Goal: Navigation & Orientation: Find specific page/section

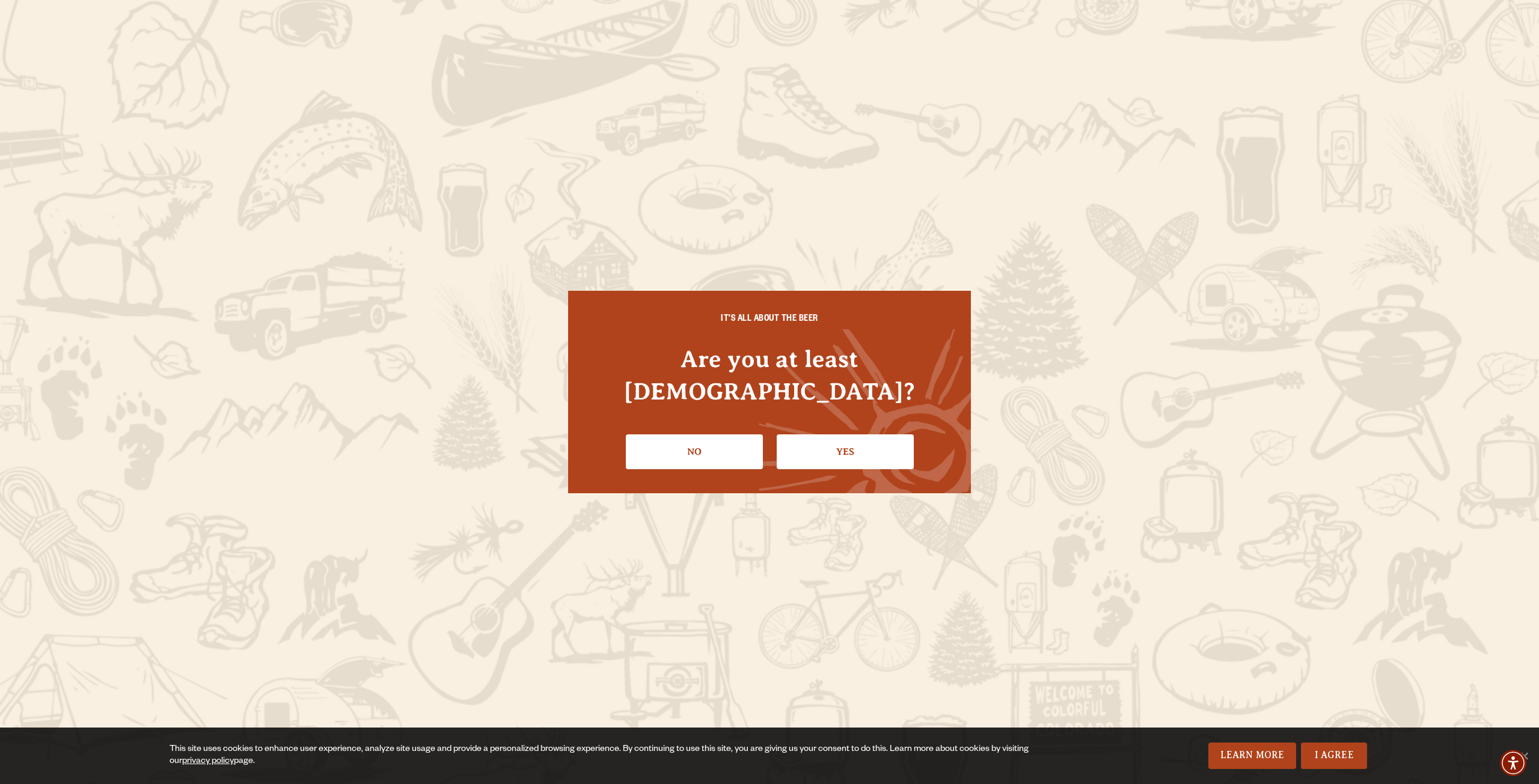
click at [826, 440] on link "Yes" at bounding box center [845, 452] width 137 height 35
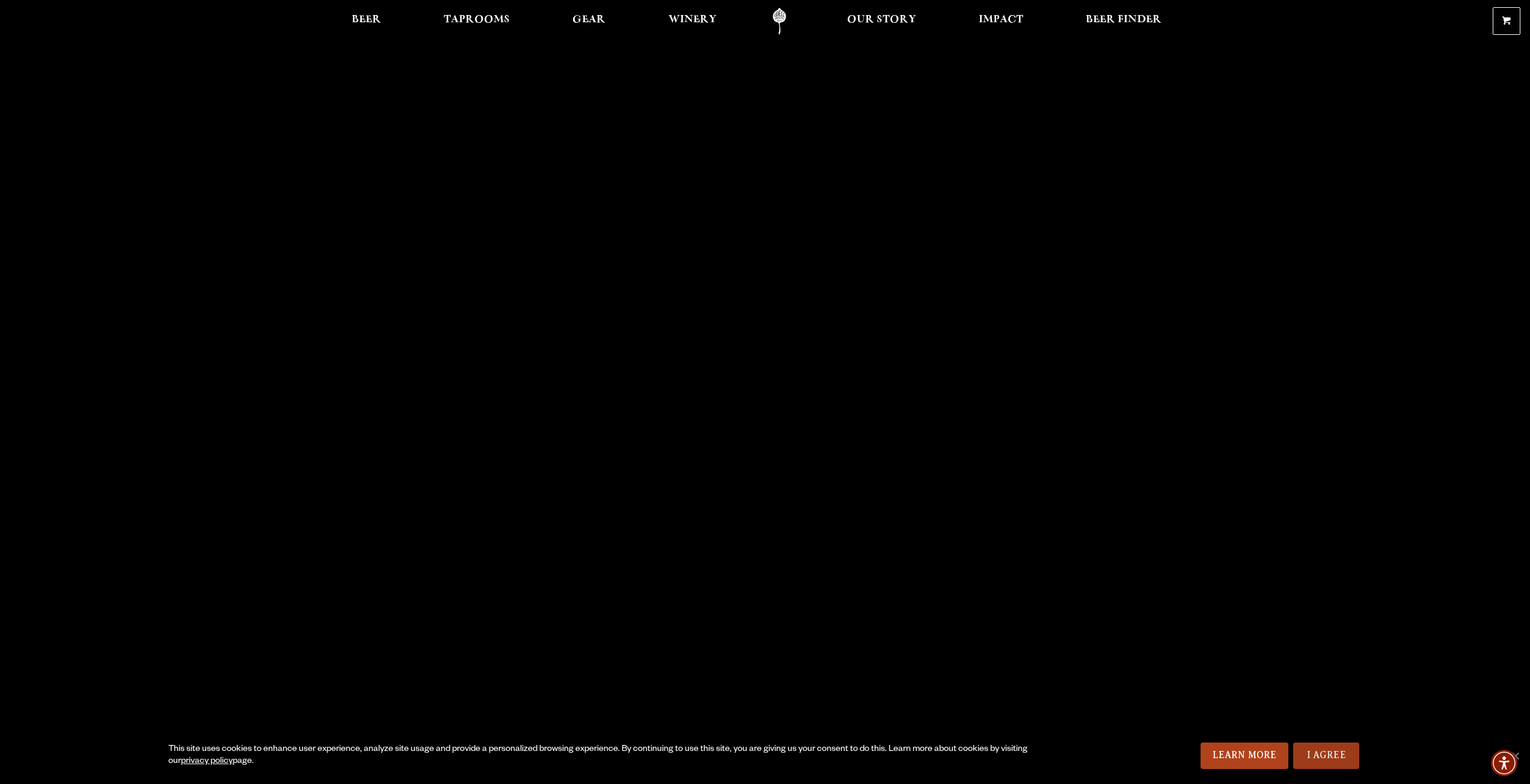
click at [1331, 755] on link "I Agree" at bounding box center [1327, 757] width 66 height 27
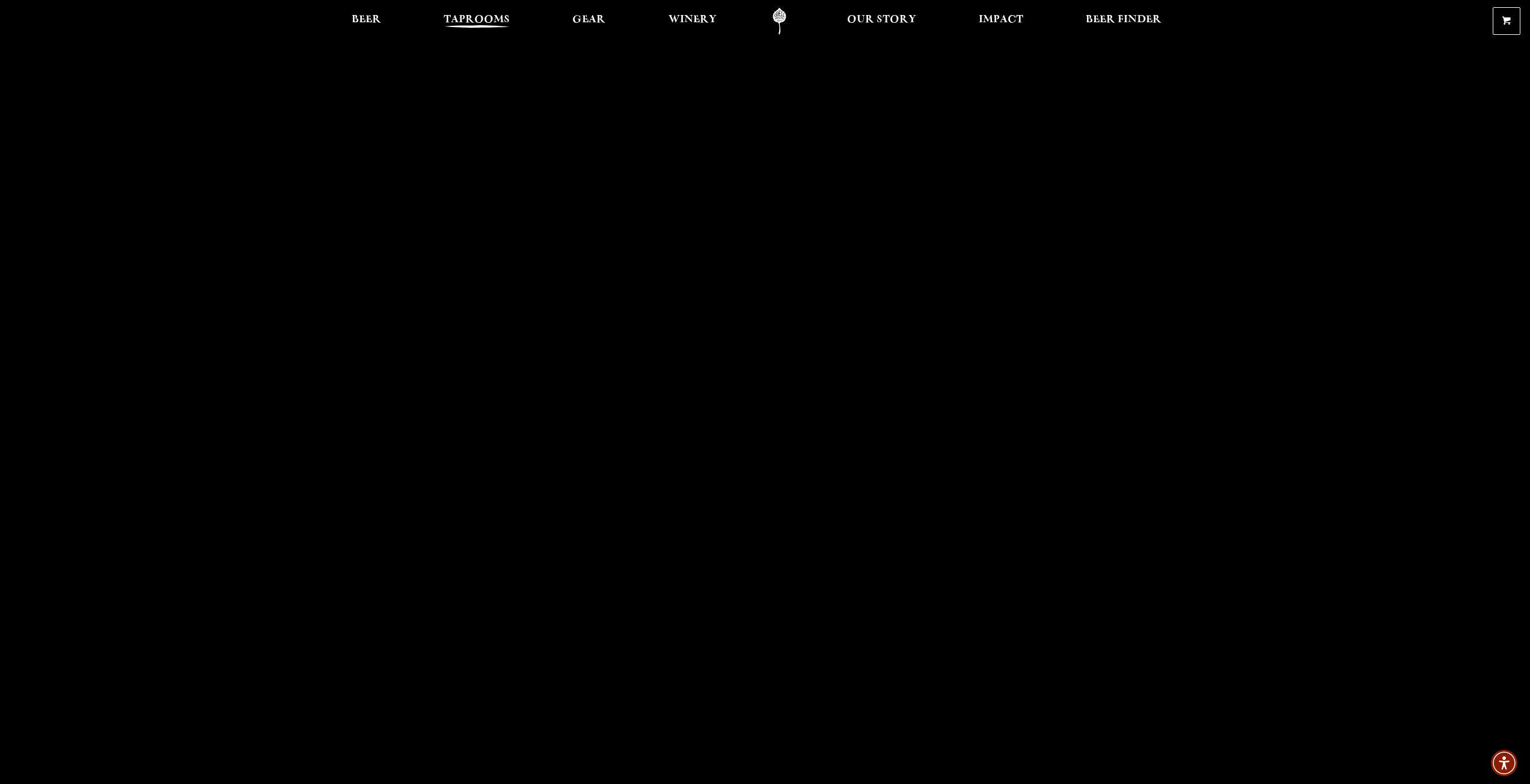
click at [485, 18] on span "Taprooms" at bounding box center [477, 20] width 66 height 10
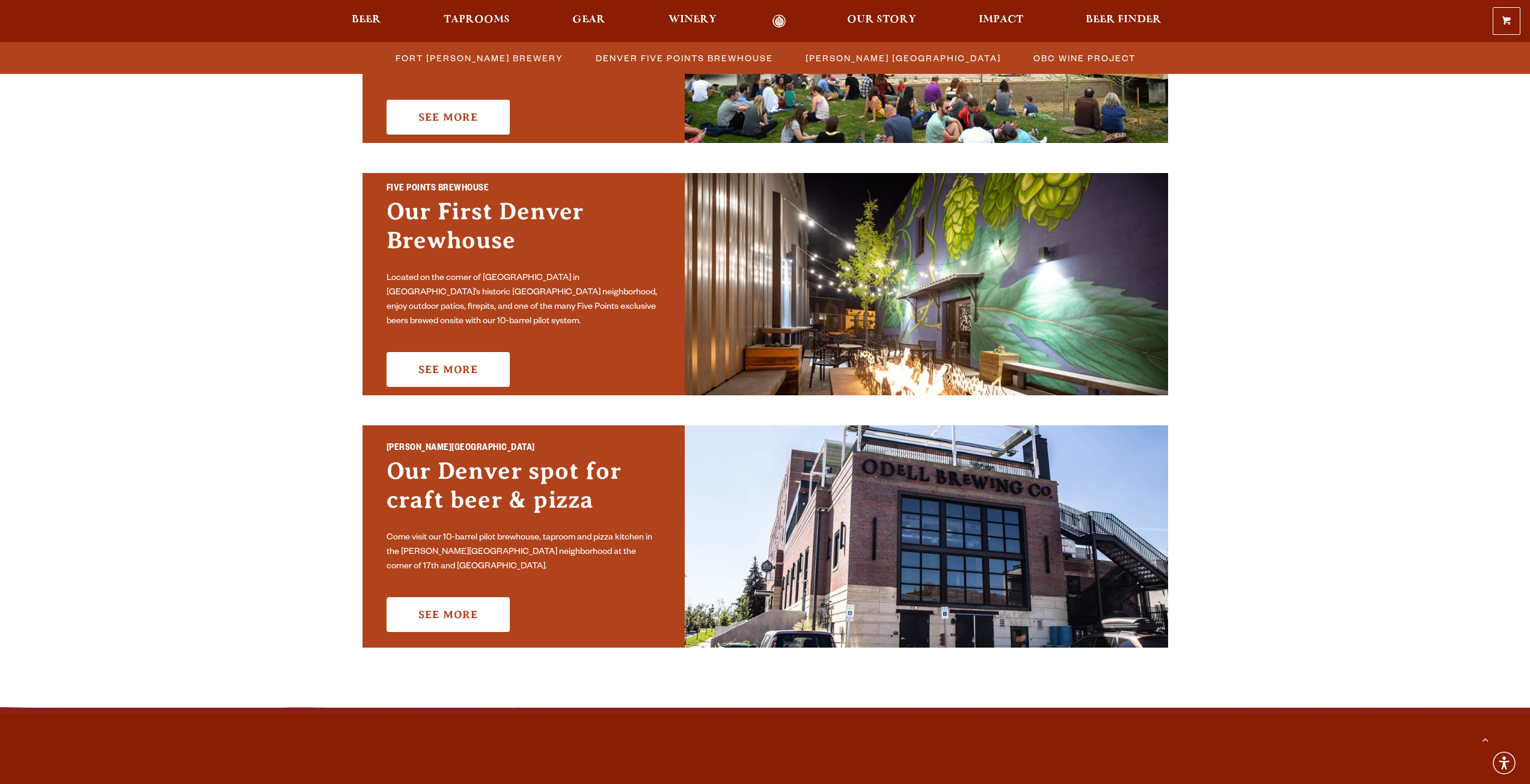
scroll to position [661, 0]
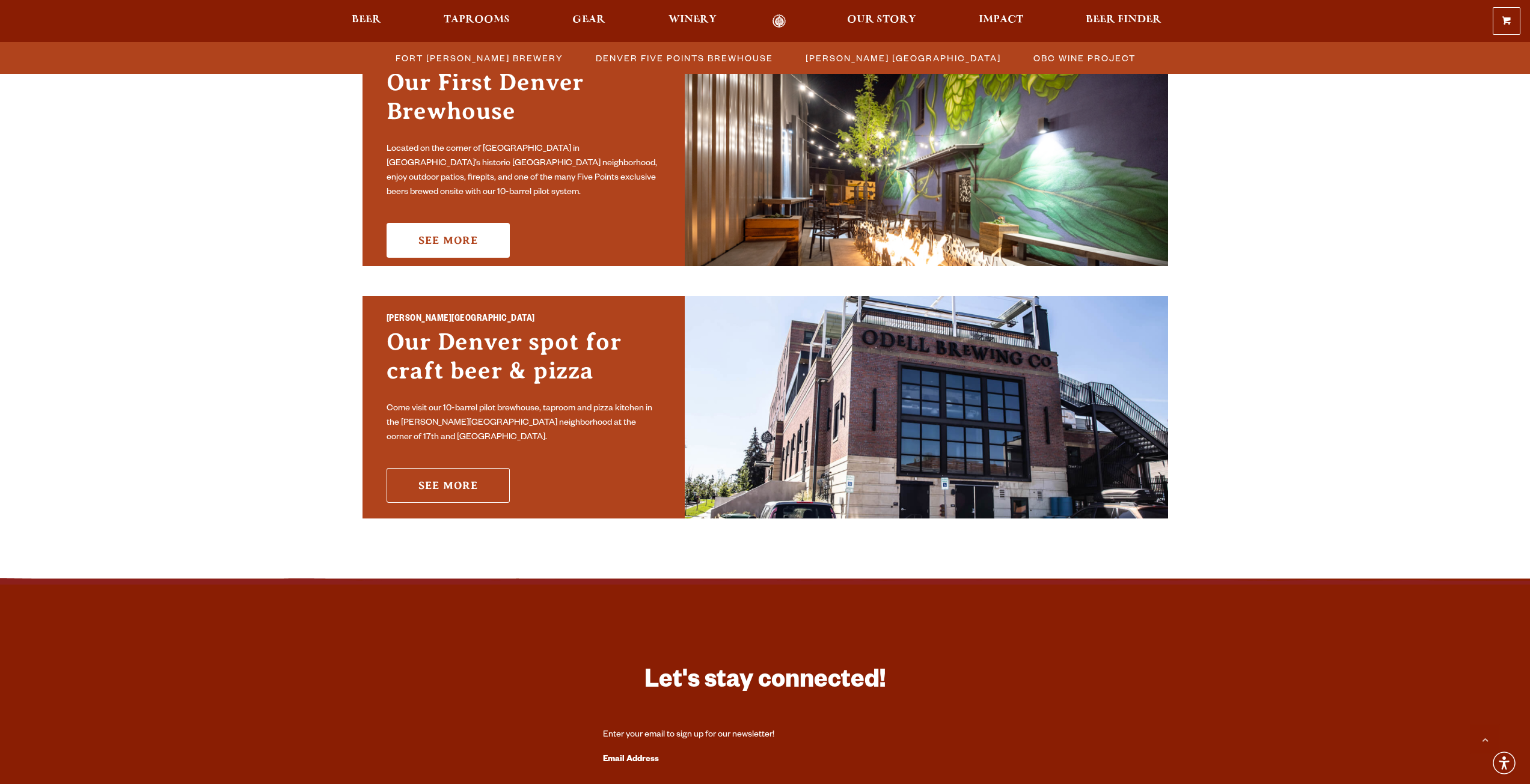
click at [446, 476] on link "See More" at bounding box center [448, 486] width 123 height 35
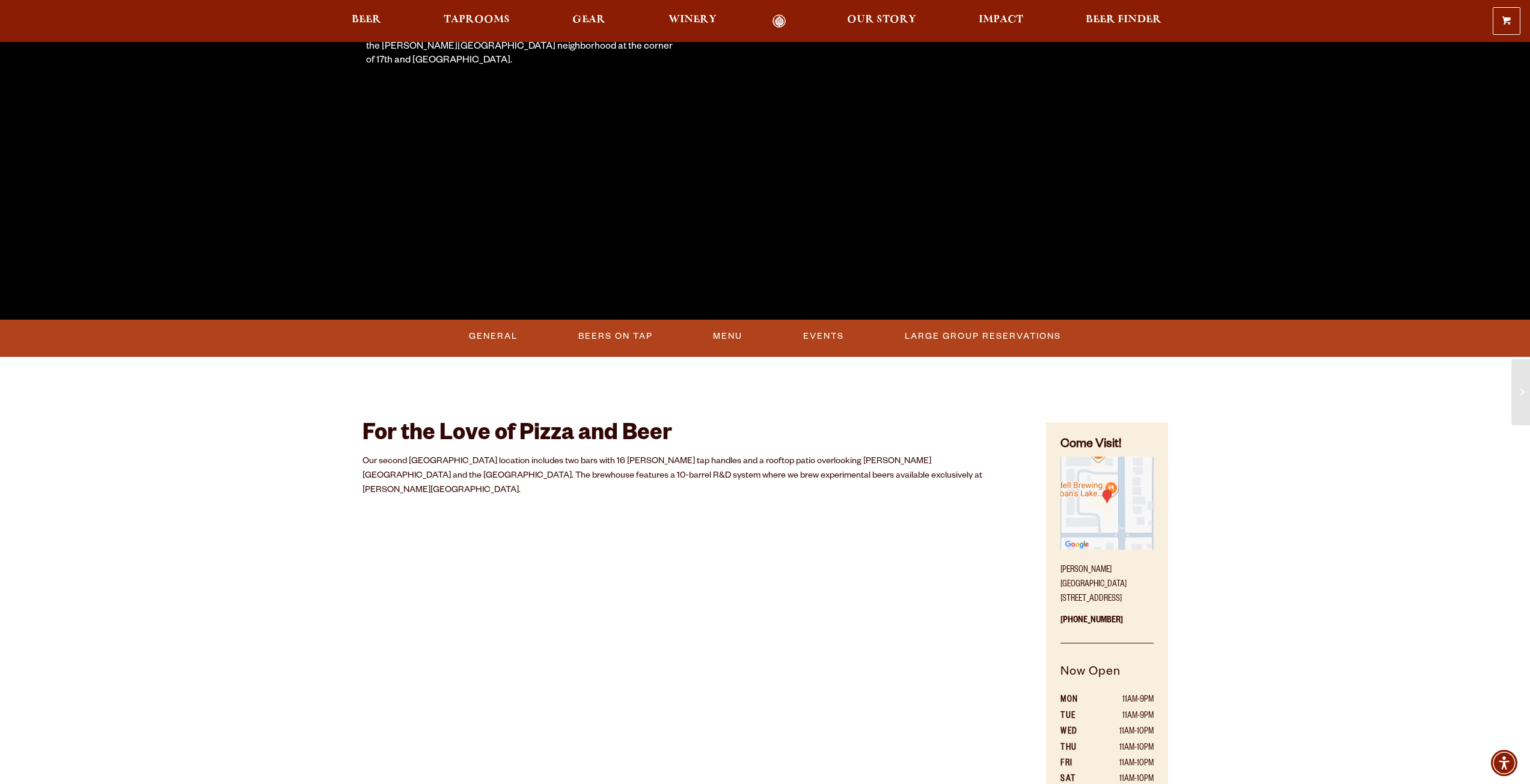
scroll to position [301, 0]
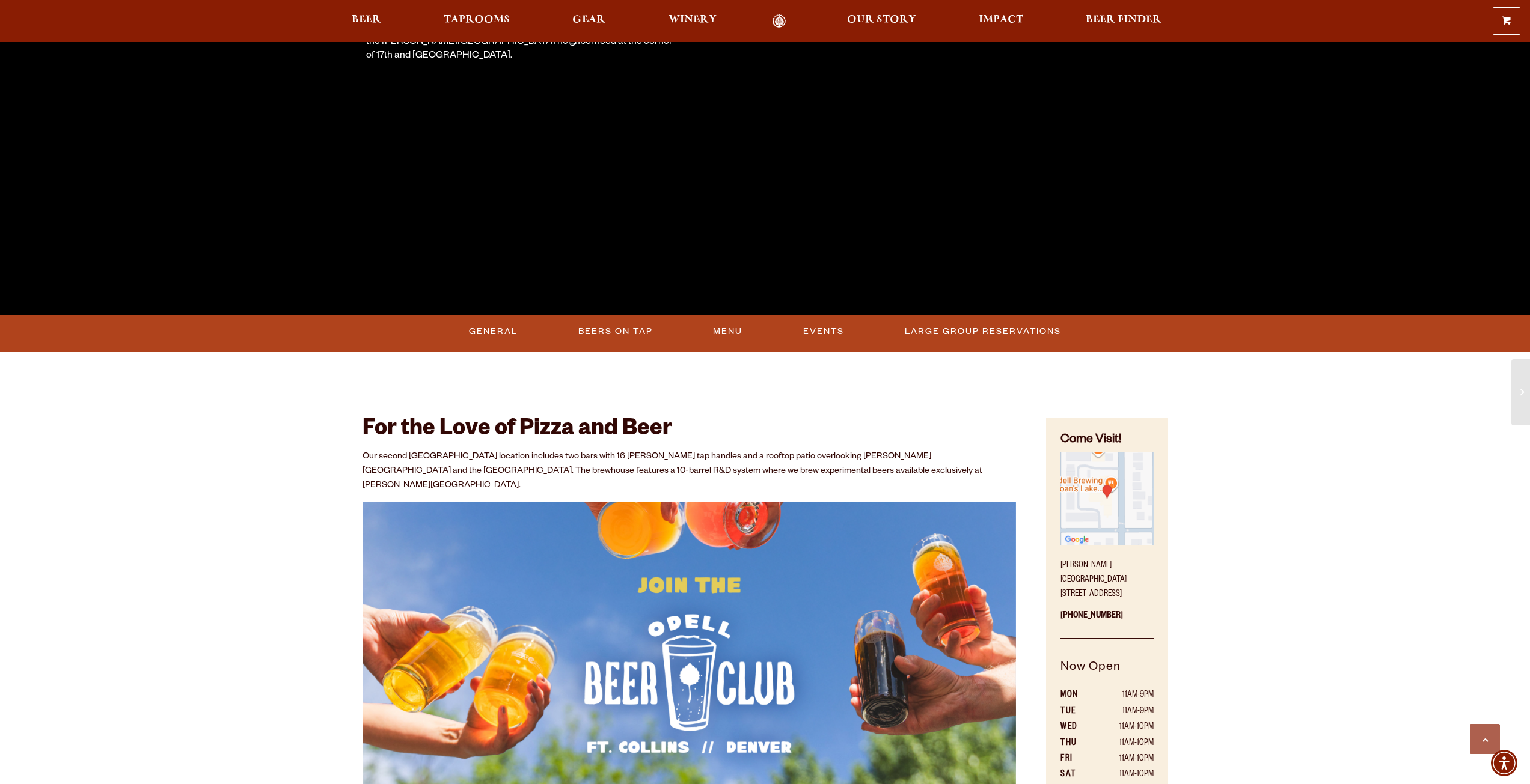
click at [739, 331] on link "Menu" at bounding box center [728, 331] width 39 height 27
click at [731, 329] on link "Menu" at bounding box center [728, 331] width 60 height 27
click at [606, 325] on link "Beers On Tap" at bounding box center [609, 331] width 84 height 27
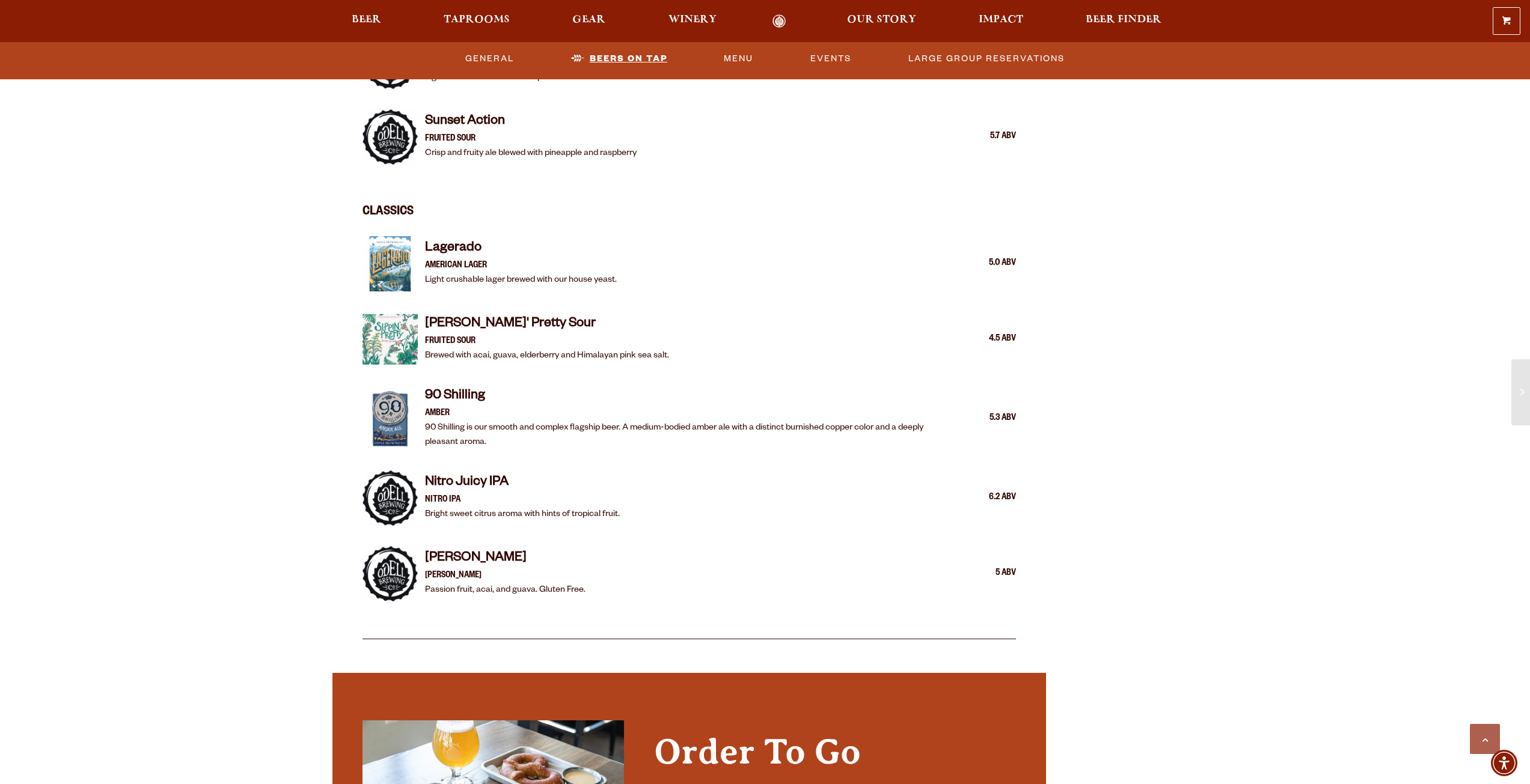
scroll to position [1967, 0]
